Goal: Transaction & Acquisition: Purchase product/service

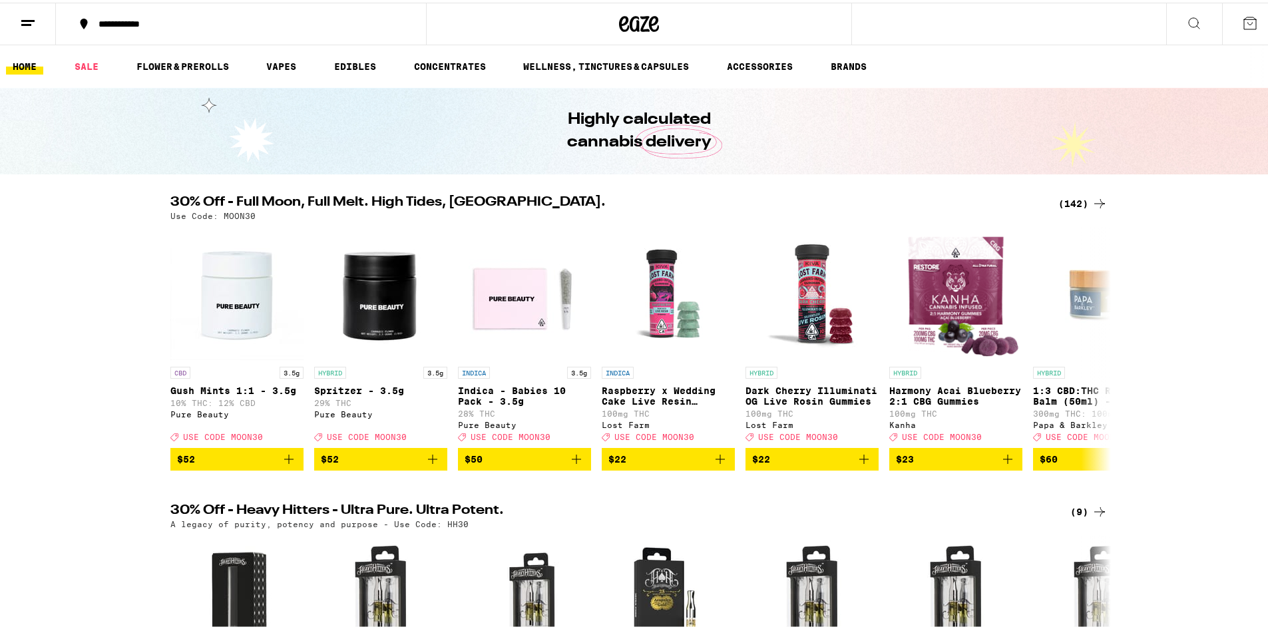
click at [1092, 196] on icon at bounding box center [1100, 201] width 16 height 16
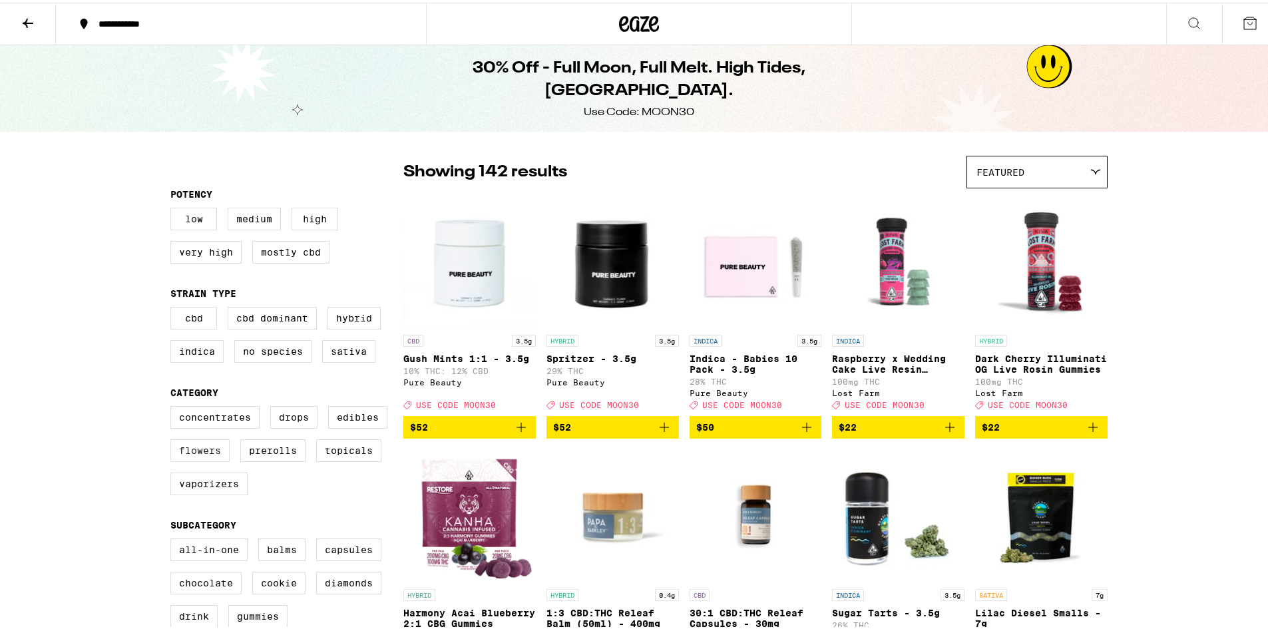
click at [187, 459] on label "Flowers" at bounding box center [199, 448] width 59 height 23
click at [174, 406] on input "Flowers" at bounding box center [173, 405] width 1 height 1
checkbox input "true"
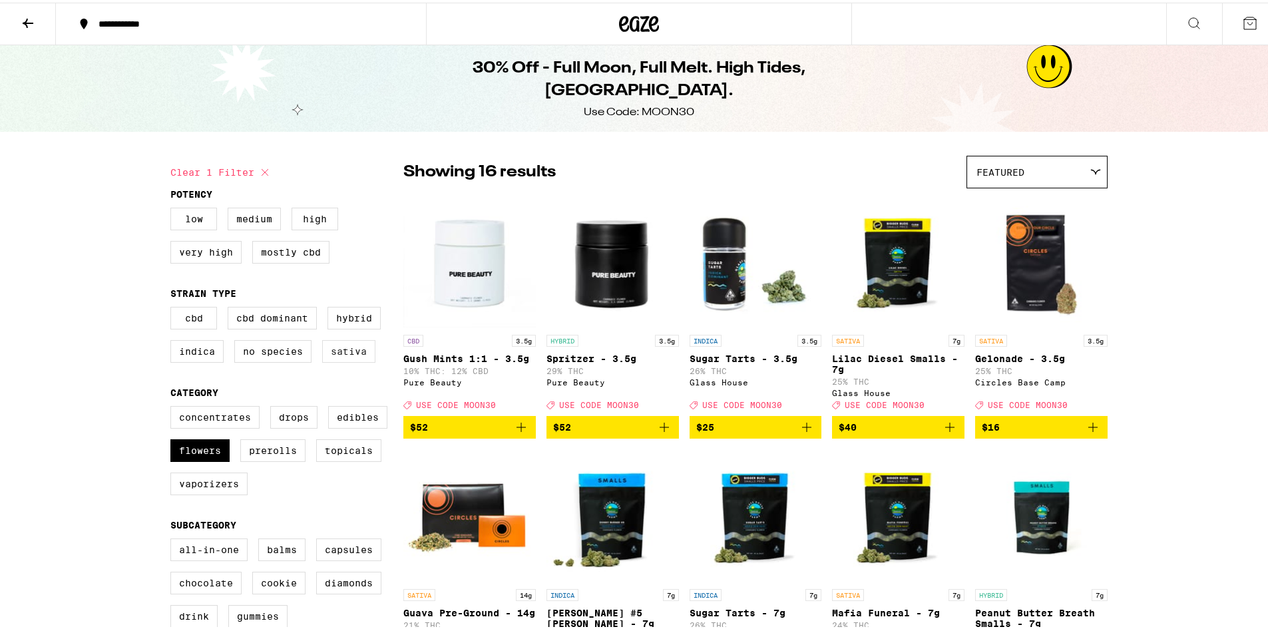
click at [328, 360] on label "Sativa" at bounding box center [348, 349] width 53 height 23
click at [174, 307] on input "Sativa" at bounding box center [173, 306] width 1 height 1
checkbox input "true"
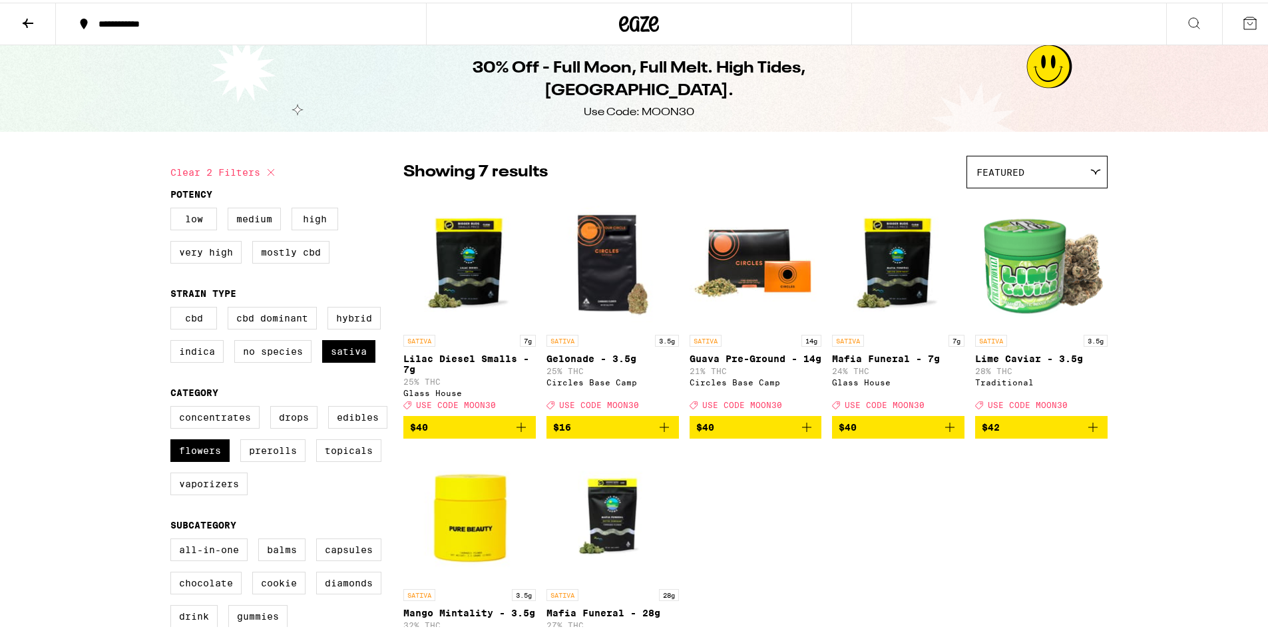
click at [22, 13] on icon at bounding box center [28, 21] width 16 height 16
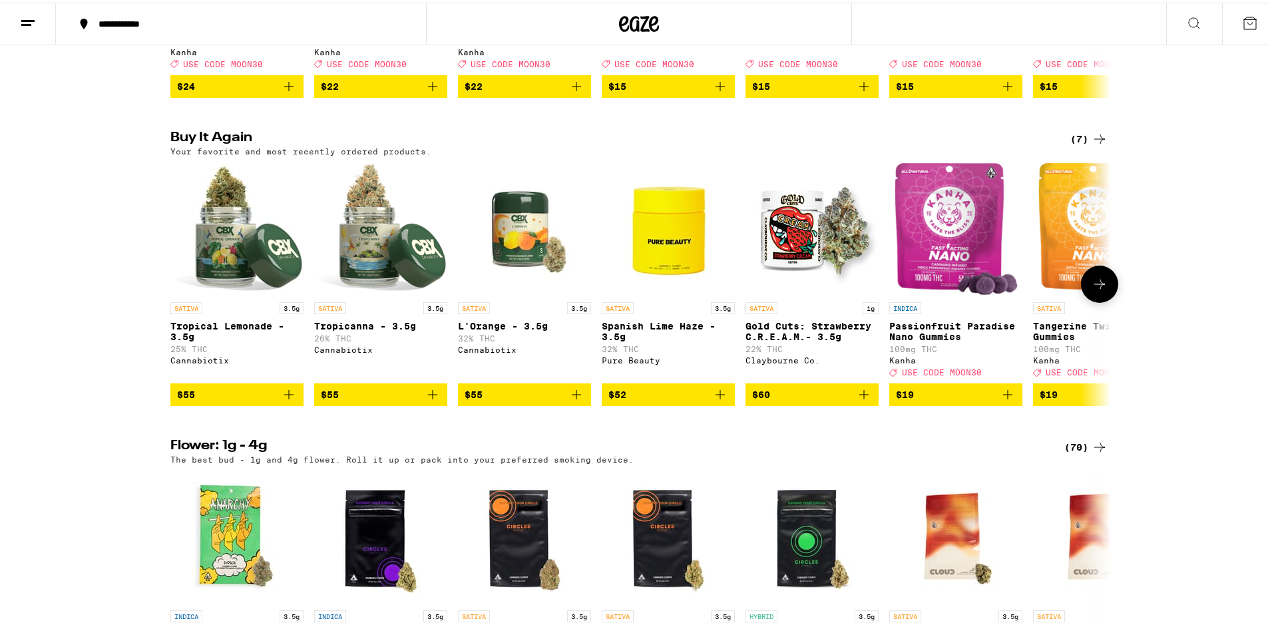
click at [275, 400] on span "$55" at bounding box center [237, 392] width 120 height 16
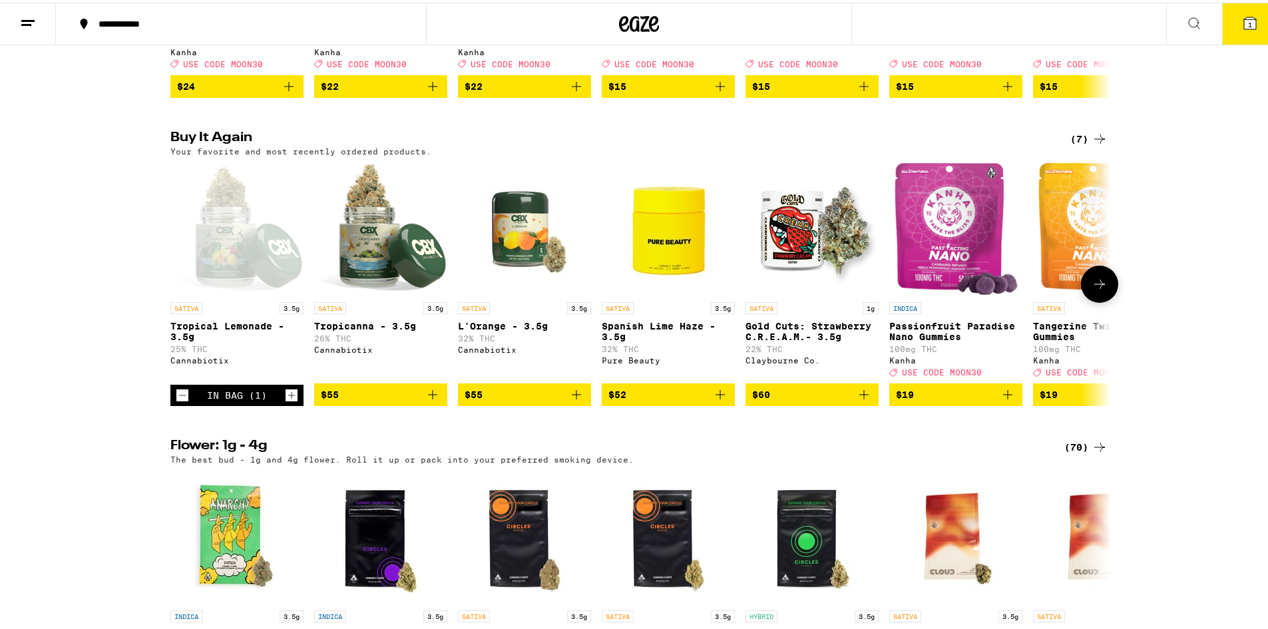
click at [425, 400] on icon "Add to bag" at bounding box center [433, 392] width 16 height 16
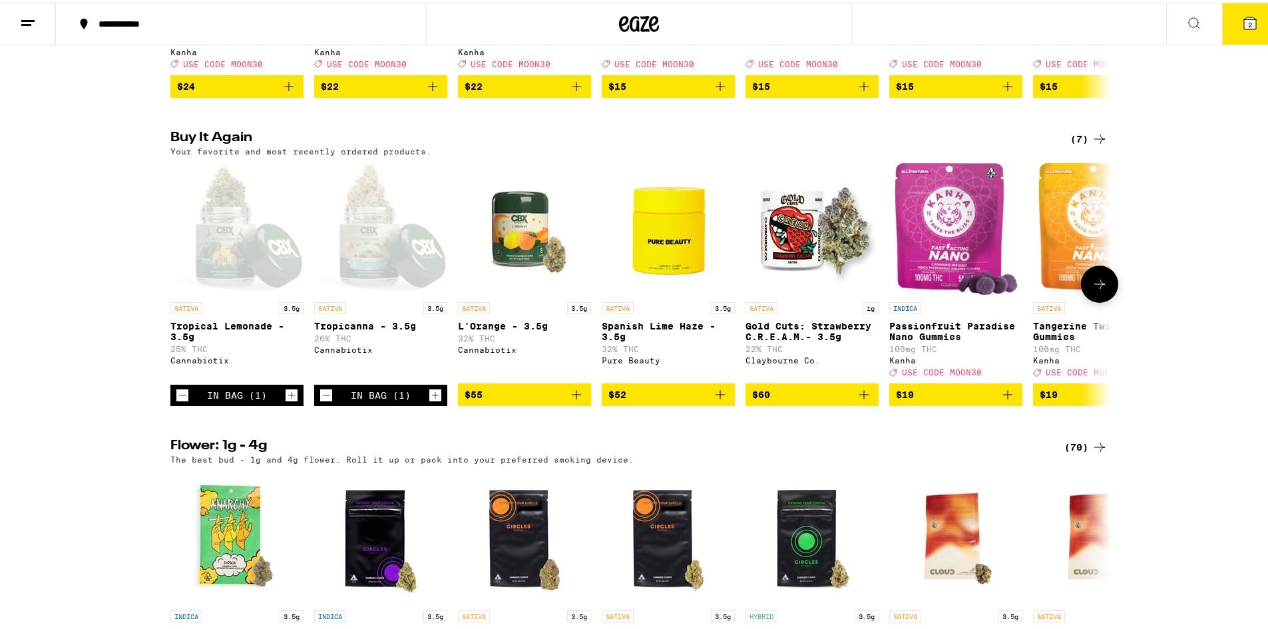
click at [576, 400] on icon "Add to bag" at bounding box center [577, 392] width 16 height 16
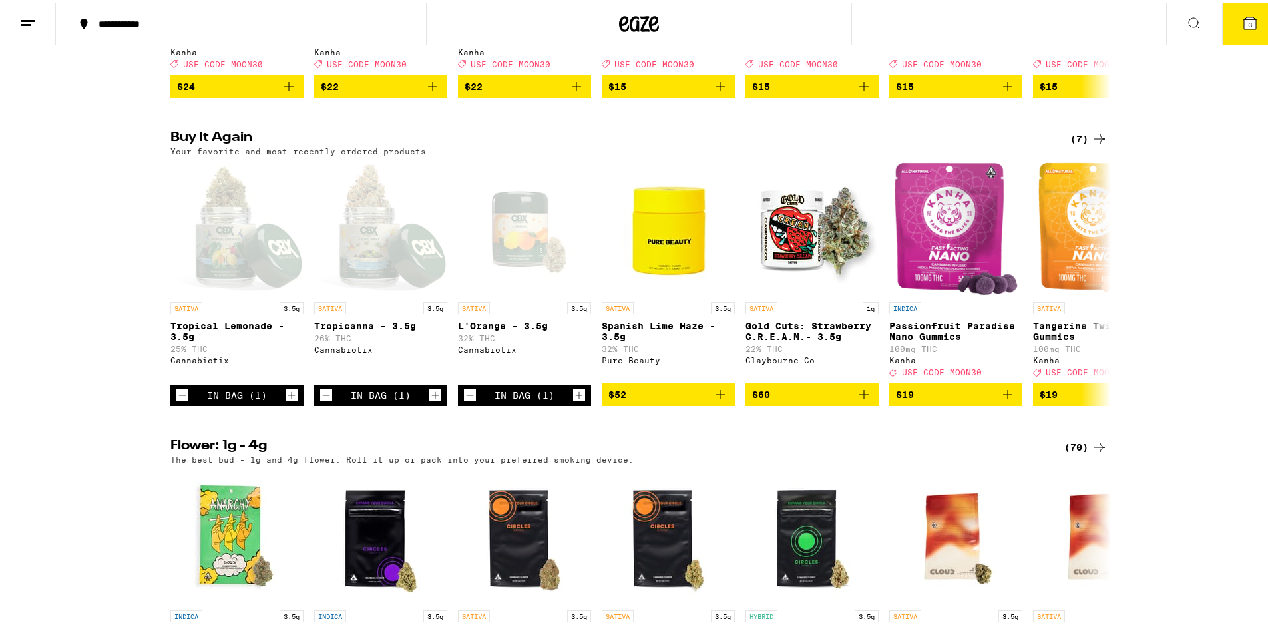
click at [1242, 19] on icon at bounding box center [1250, 21] width 16 height 16
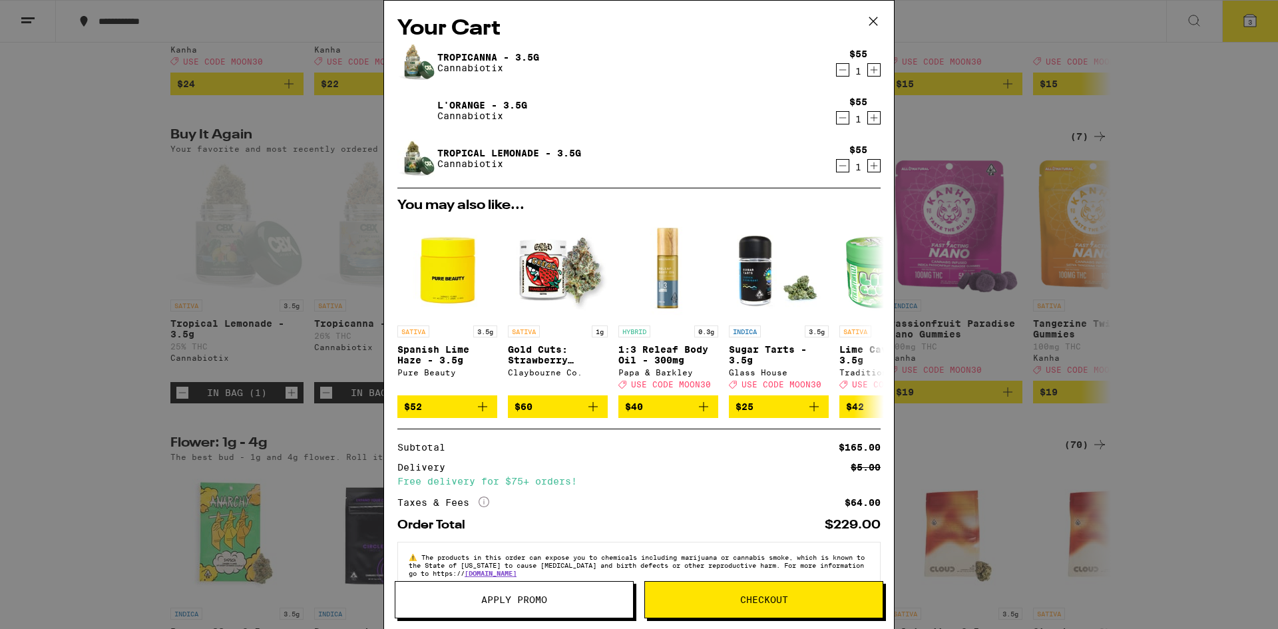
click at [721, 600] on span "Checkout" at bounding box center [764, 599] width 238 height 9
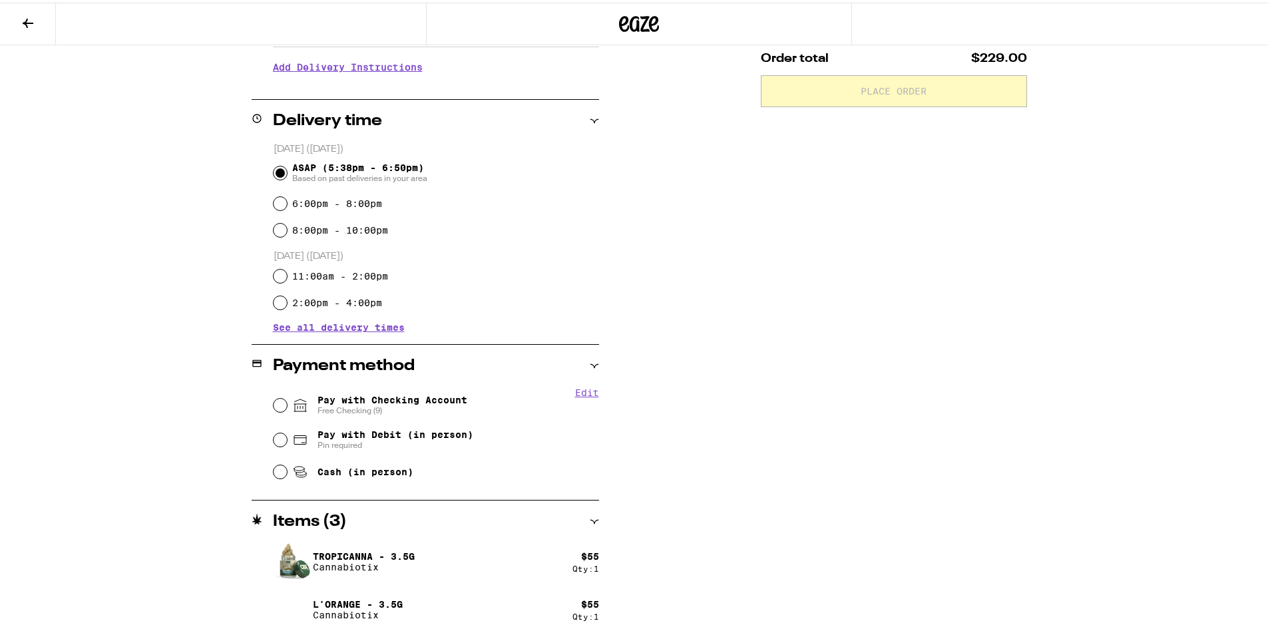
scroll to position [330, 0]
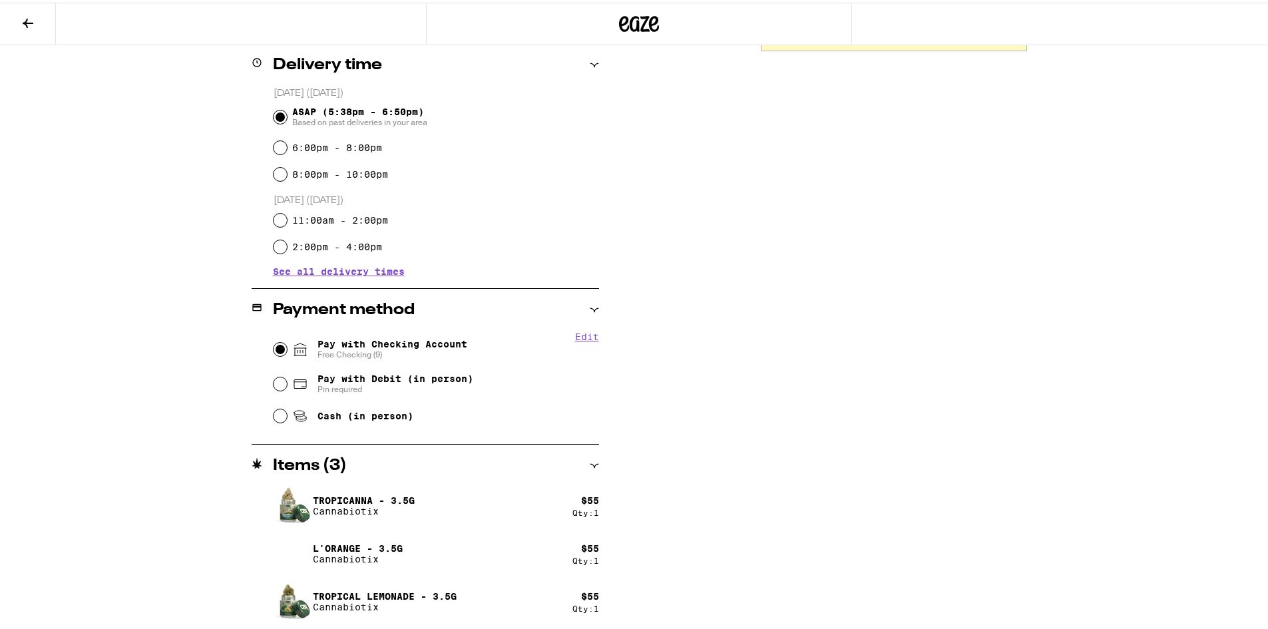
click at [274, 343] on input "Pay with Checking Account Free Checking (9)" at bounding box center [280, 346] width 13 height 13
radio input "true"
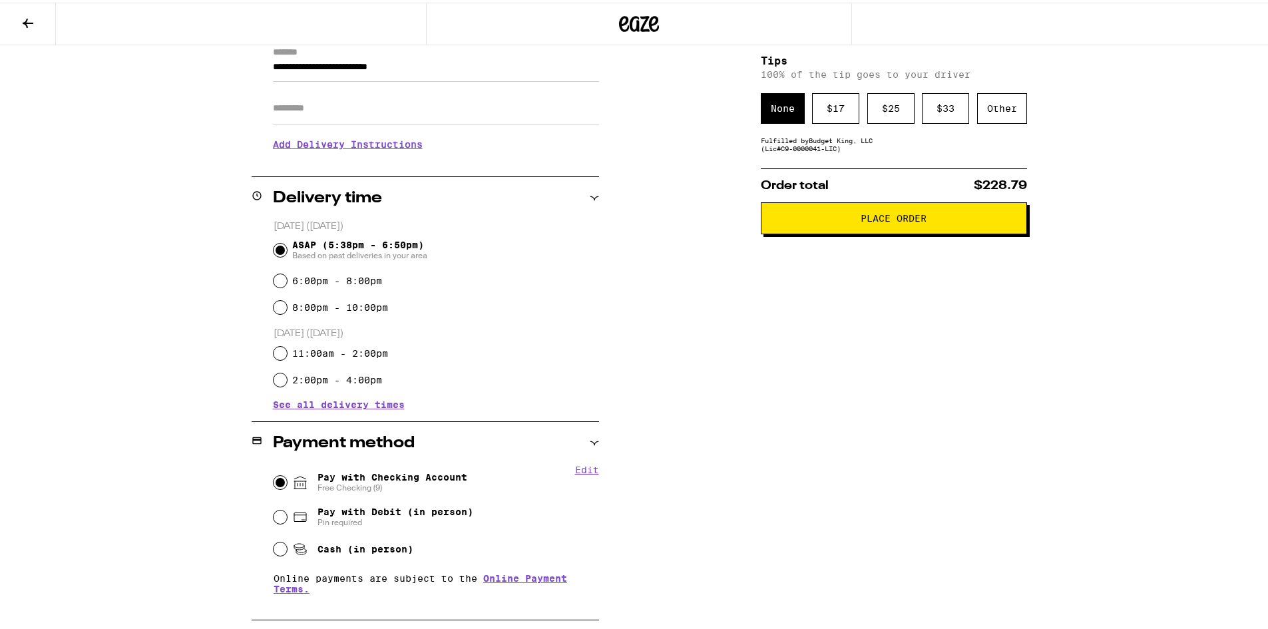
scroll to position [63, 0]
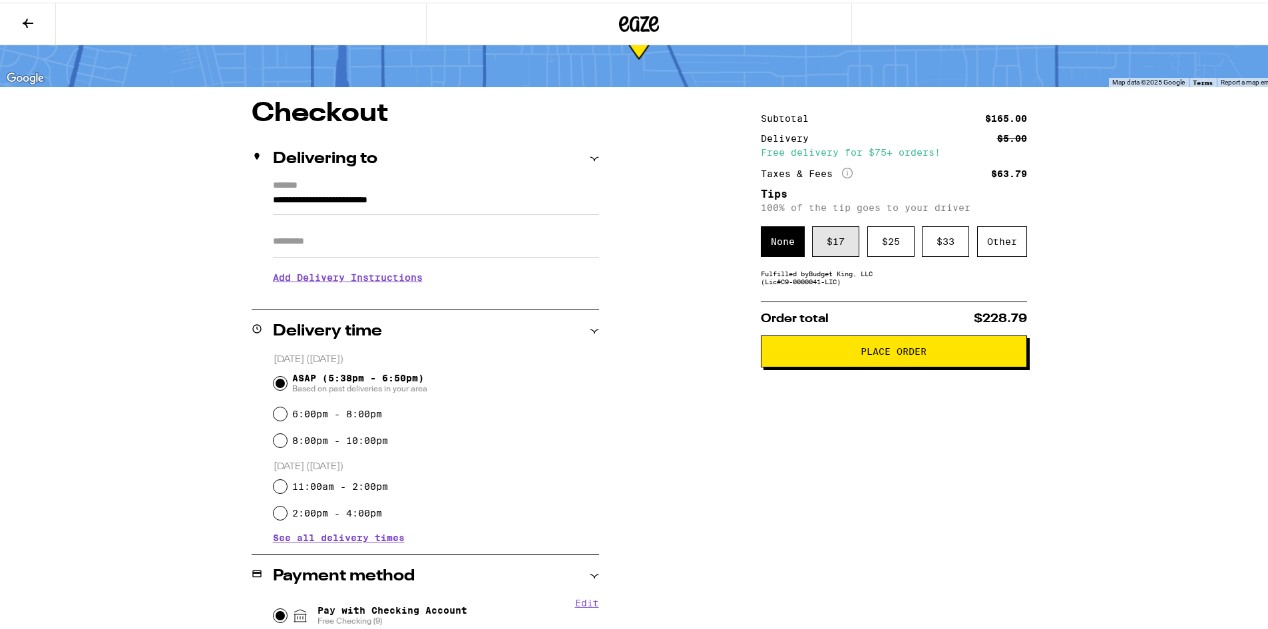
click at [820, 240] on div "$ 17" at bounding box center [835, 239] width 47 height 31
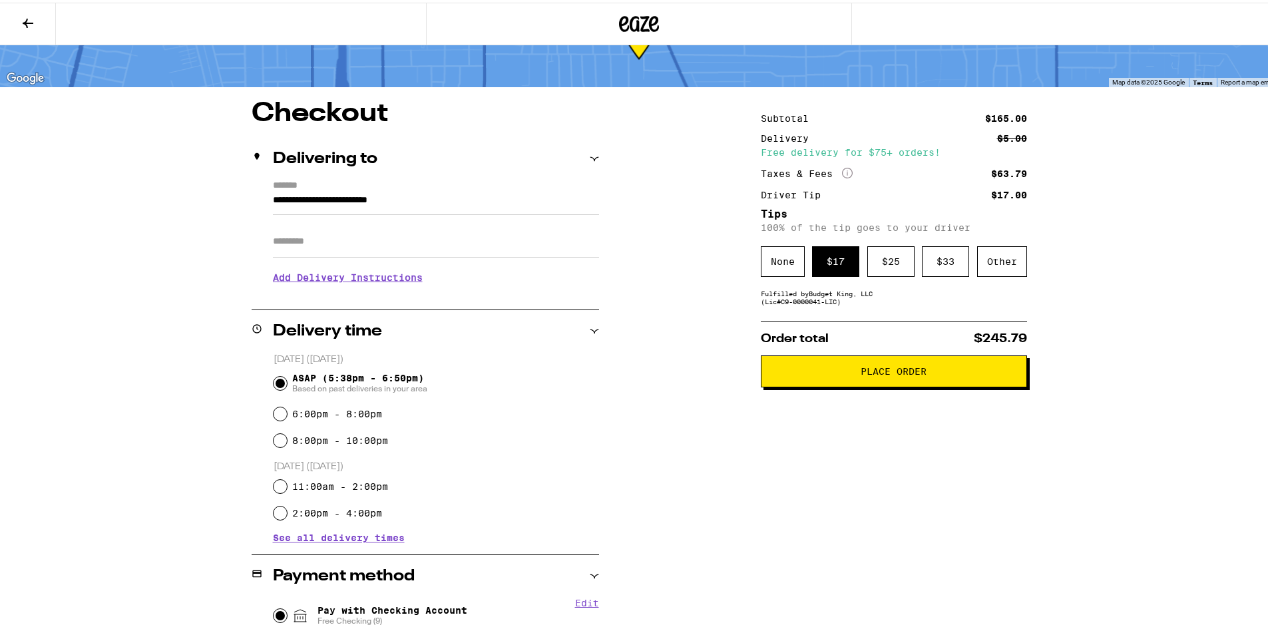
click at [889, 373] on span "Place Order" at bounding box center [894, 368] width 66 height 9
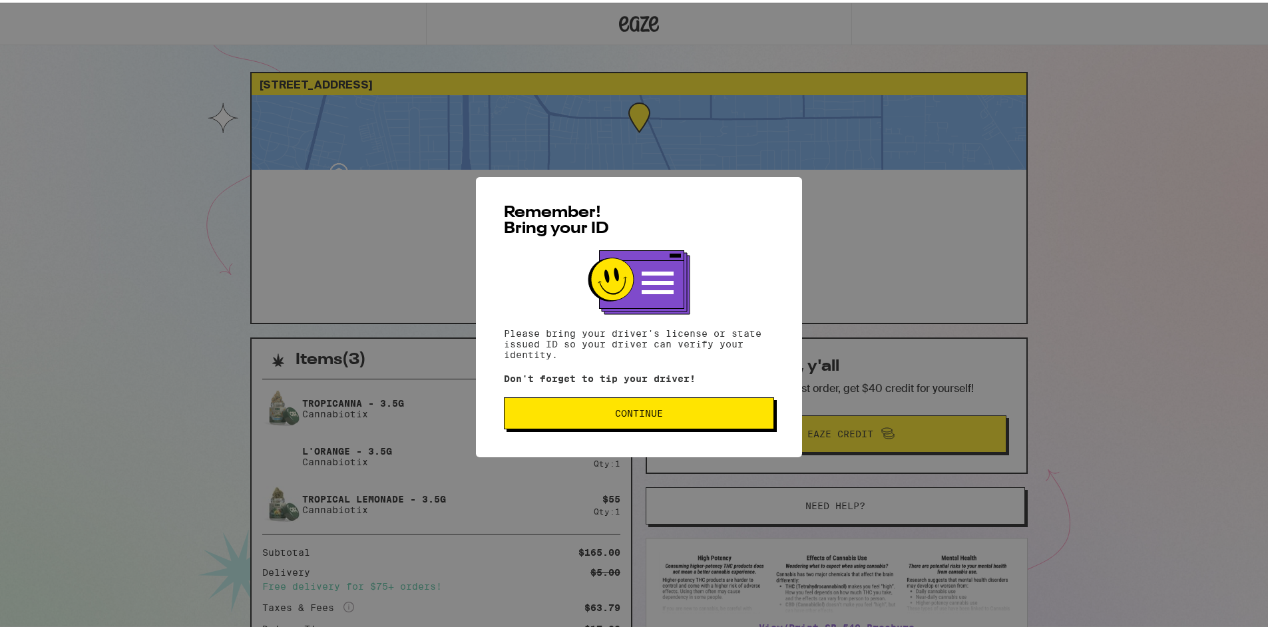
click at [694, 412] on span "Continue" at bounding box center [639, 410] width 248 height 9
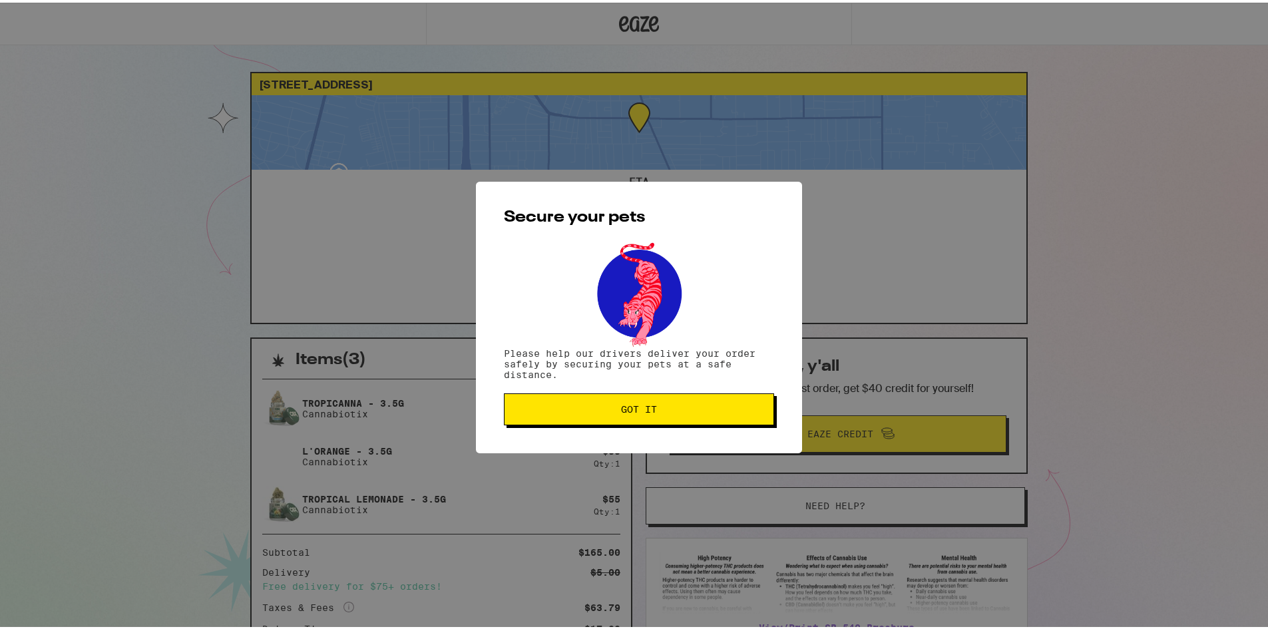
click at [640, 417] on button "Got it" at bounding box center [639, 407] width 270 height 32
